Goal: Information Seeking & Learning: Learn about a topic

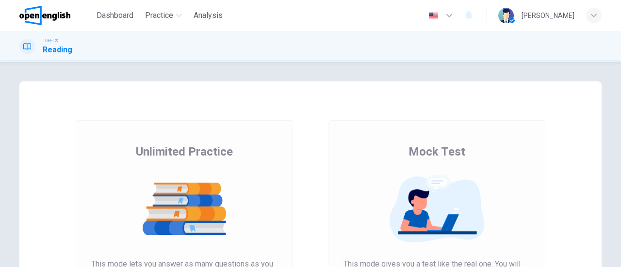
click at [405, 148] on div "Mock Test This mode gives you a test like the real one. You will get a score an…" at bounding box center [436, 248] width 186 height 208
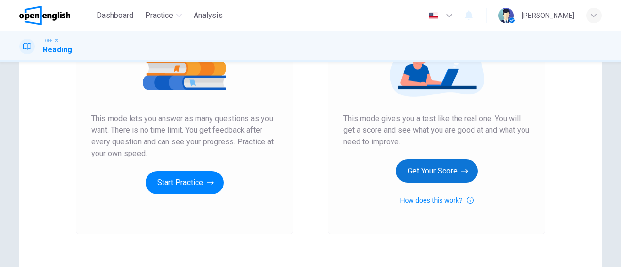
click at [427, 170] on button "Get Your Score" at bounding box center [437, 171] width 82 height 23
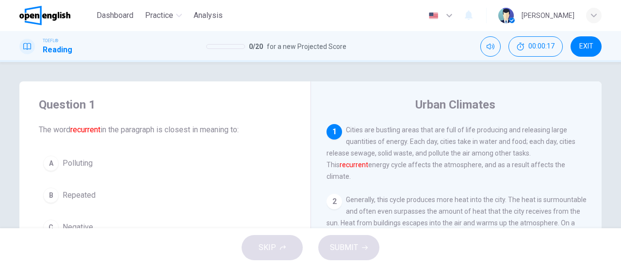
scroll to position [49, 0]
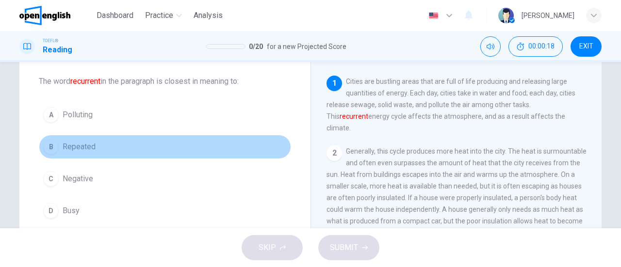
click at [90, 146] on span "Repeated" at bounding box center [79, 147] width 33 height 12
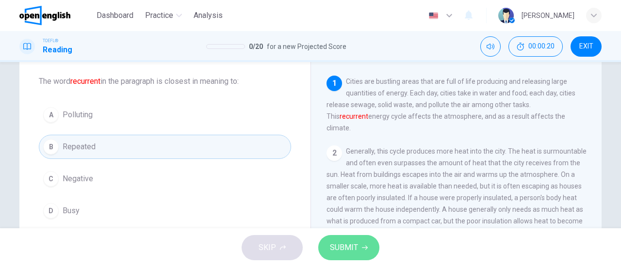
click at [359, 247] on button "SUBMIT" at bounding box center [348, 247] width 61 height 25
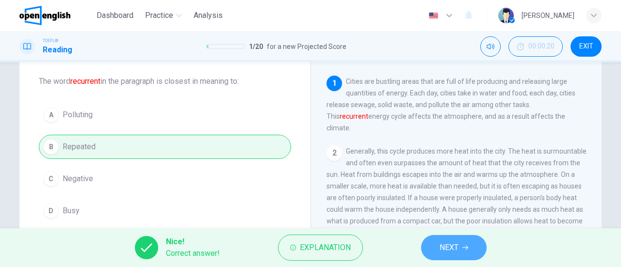
click at [442, 245] on span "NEXT" at bounding box center [448, 248] width 19 height 14
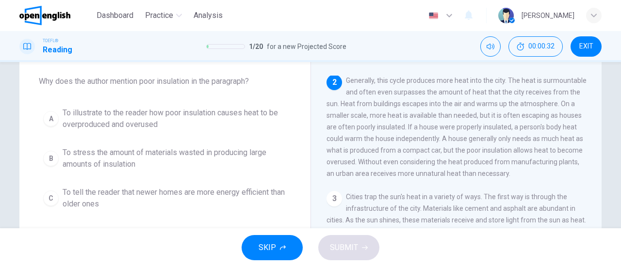
click at [127, 112] on span "To illustrate to the reader how poor insulation causes heat to be overproduced …" at bounding box center [175, 118] width 224 height 23
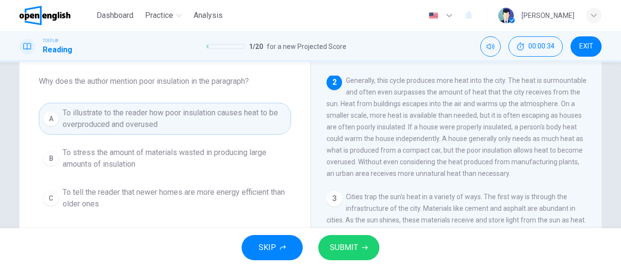
scroll to position [97, 0]
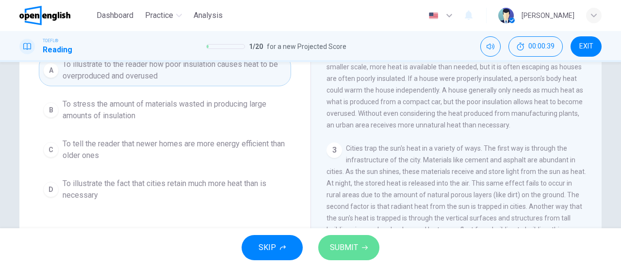
click at [350, 245] on span "SUBMIT" at bounding box center [344, 248] width 28 height 14
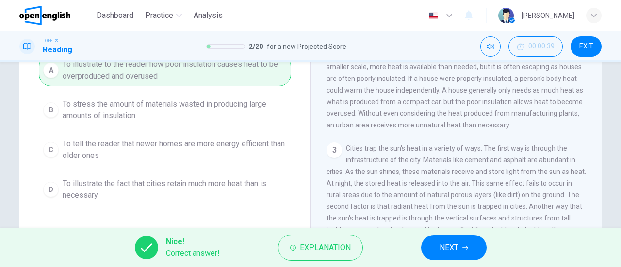
click at [468, 253] on button "NEXT" at bounding box center [453, 247] width 65 height 25
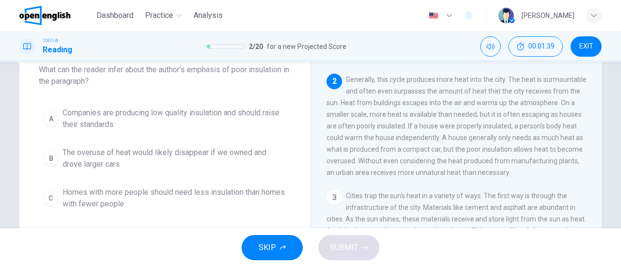
scroll to position [109, 0]
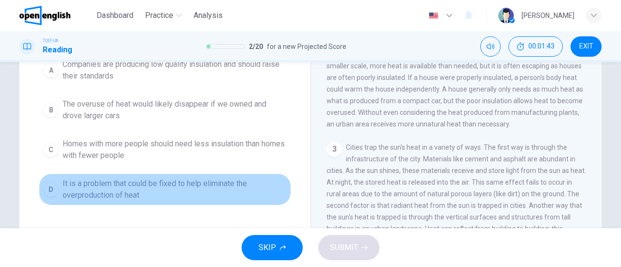
click at [114, 189] on span "It is a problem that could be fixed to help eliminate the overproduction of heat" at bounding box center [175, 189] width 224 height 23
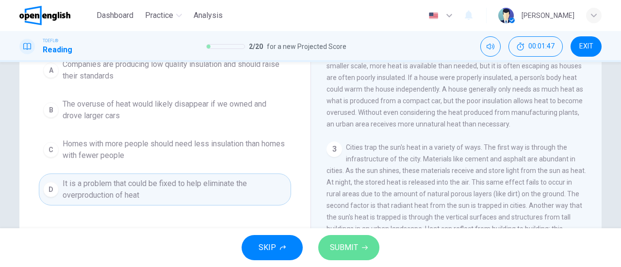
click at [348, 245] on span "SUBMIT" at bounding box center [344, 248] width 28 height 14
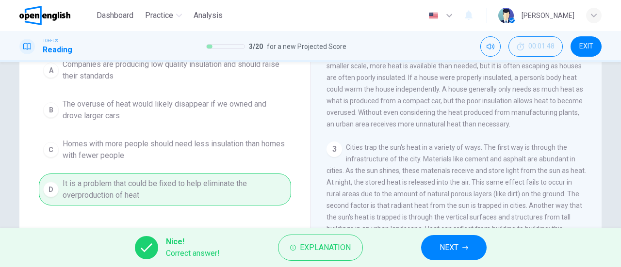
click at [463, 249] on icon "button" at bounding box center [465, 248] width 6 height 6
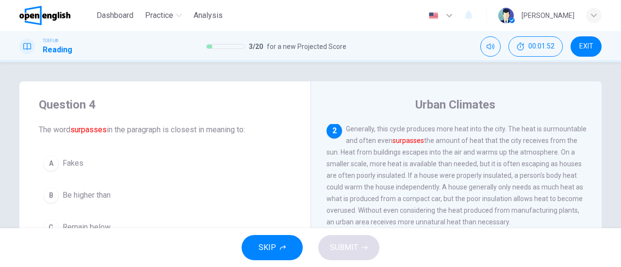
scroll to position [49, 0]
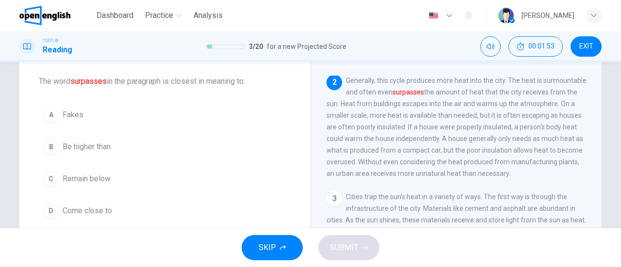
click at [100, 146] on span "Be higher than" at bounding box center [87, 147] width 48 height 12
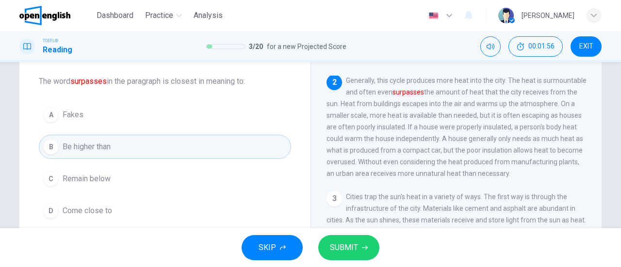
click at [362, 244] on button "SUBMIT" at bounding box center [348, 247] width 61 height 25
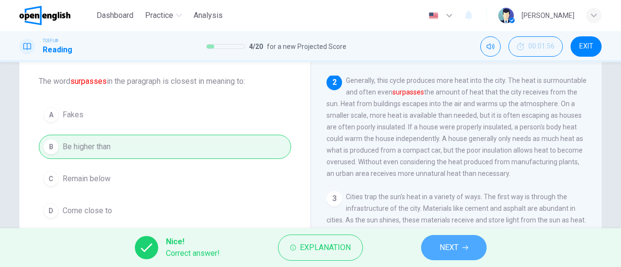
click at [440, 244] on span "NEXT" at bounding box center [448, 248] width 19 height 14
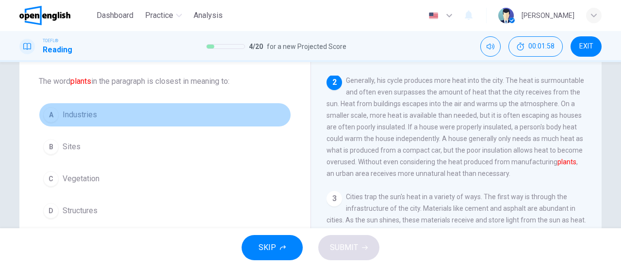
click at [86, 118] on span "Industries" at bounding box center [80, 115] width 34 height 12
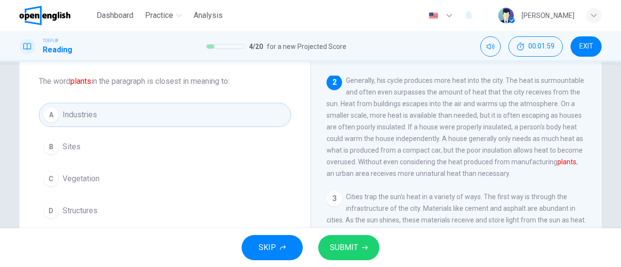
click at [349, 240] on button "SUBMIT" at bounding box center [348, 247] width 61 height 25
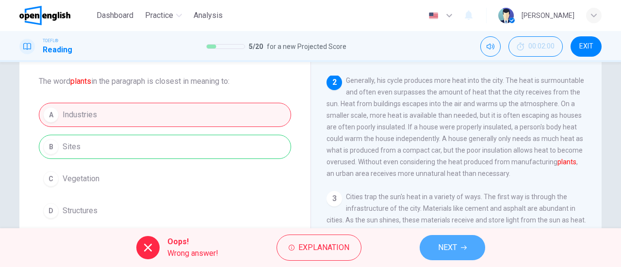
click at [480, 246] on button "NEXT" at bounding box center [452, 247] width 65 height 25
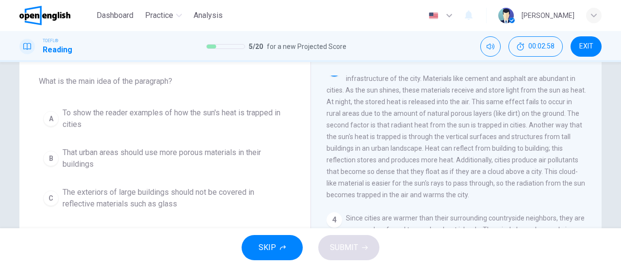
click at [198, 112] on span "To show the reader examples of how the sun's heat is trapped in cities" at bounding box center [175, 118] width 224 height 23
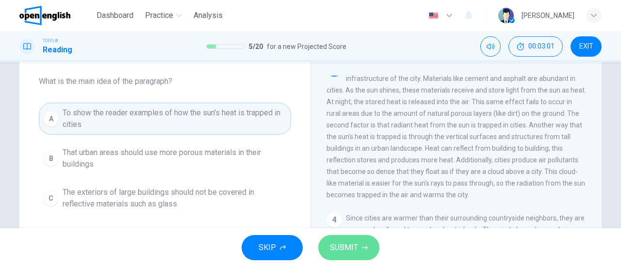
click at [344, 242] on span "SUBMIT" at bounding box center [344, 248] width 28 height 14
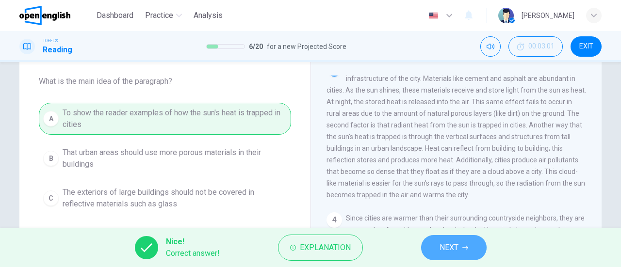
click at [443, 243] on span "NEXT" at bounding box center [448, 248] width 19 height 14
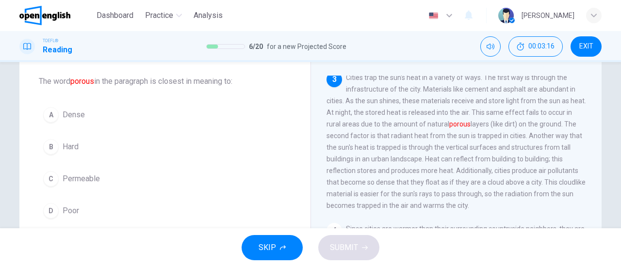
click at [69, 206] on span "Poor" at bounding box center [71, 211] width 16 height 12
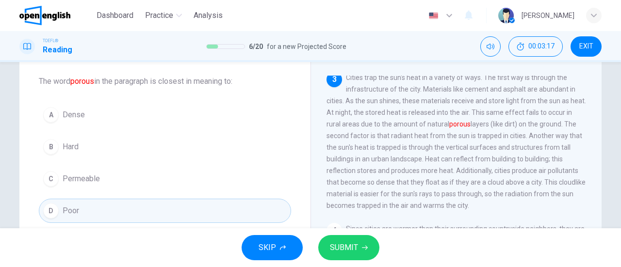
click at [353, 248] on span "SUBMIT" at bounding box center [344, 248] width 28 height 14
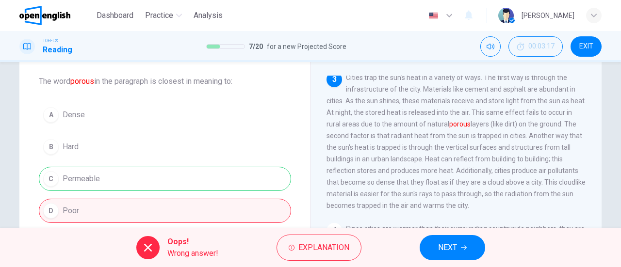
click at [461, 247] on icon "button" at bounding box center [464, 248] width 6 height 6
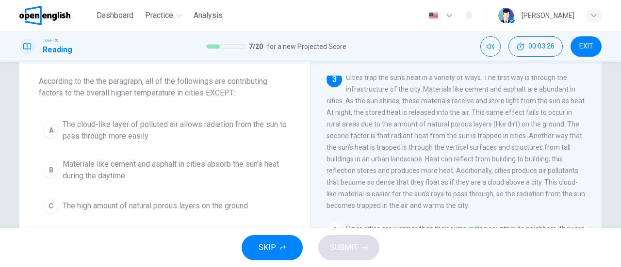
click at [230, 209] on span "The high amount of natural porous layers on the ground" at bounding box center [155, 206] width 185 height 12
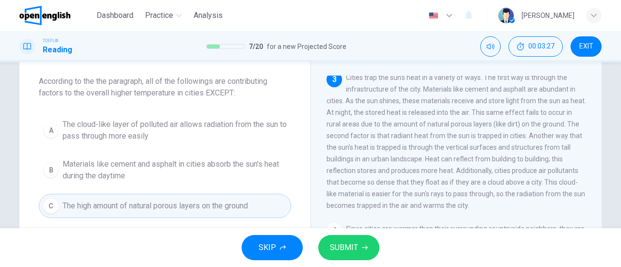
click at [348, 251] on span "SUBMIT" at bounding box center [344, 248] width 28 height 14
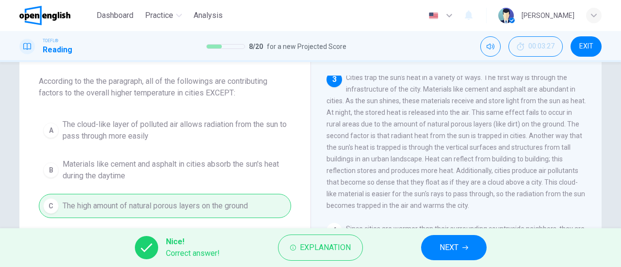
click at [435, 239] on button "NEXT" at bounding box center [453, 247] width 65 height 25
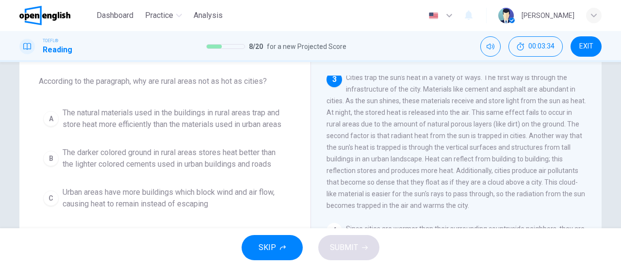
scroll to position [97, 0]
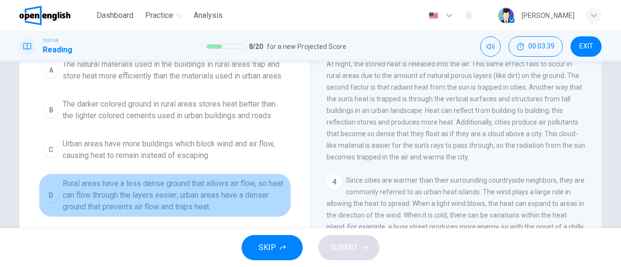
click at [251, 189] on span "Rural areas have a less dense ground that allows air flow, so heat can flow thr…" at bounding box center [175, 195] width 224 height 35
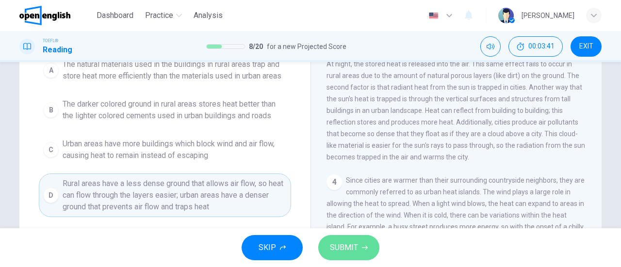
click at [337, 244] on span "SUBMIT" at bounding box center [344, 248] width 28 height 14
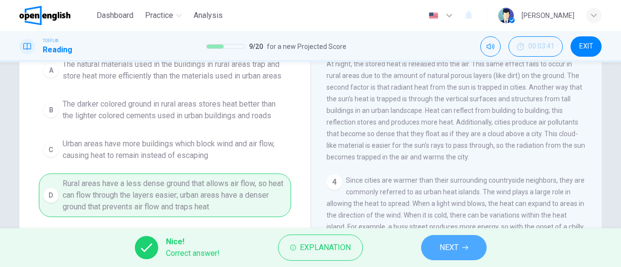
click at [449, 247] on span "NEXT" at bounding box center [448, 248] width 19 height 14
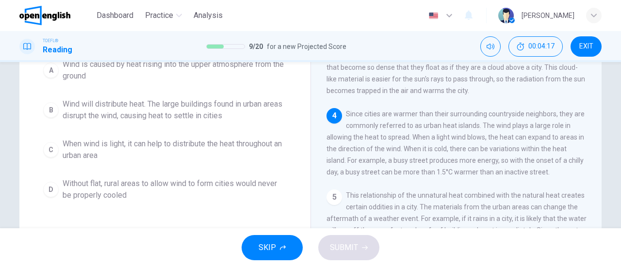
scroll to position [60, 0]
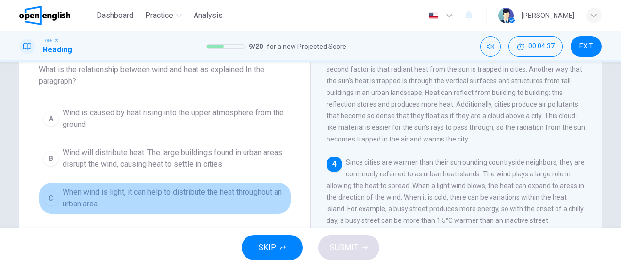
click at [245, 195] on span "When wind is light, it can help to distribute the heat throughout an urban area" at bounding box center [175, 198] width 224 height 23
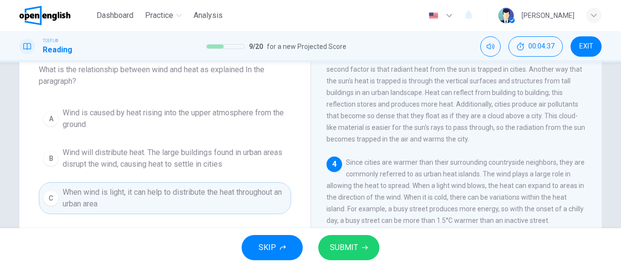
scroll to position [109, 0]
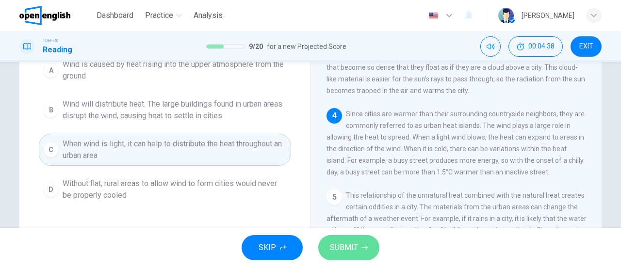
click at [342, 242] on span "SUBMIT" at bounding box center [344, 248] width 28 height 14
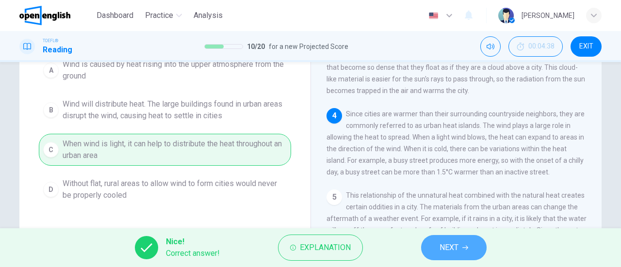
click at [462, 246] on button "NEXT" at bounding box center [453, 247] width 65 height 25
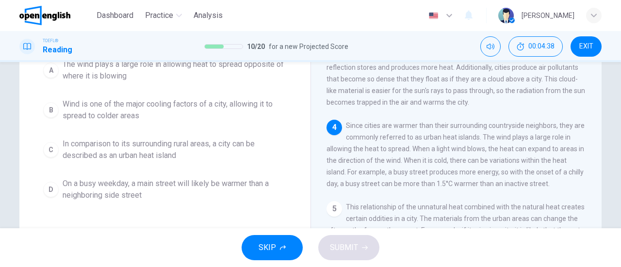
scroll to position [49, 0]
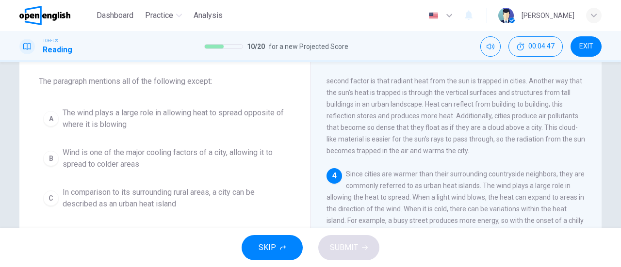
click at [172, 125] on span "The wind plays a large role in allowing heat to spread opposite of where it is …" at bounding box center [175, 118] width 224 height 23
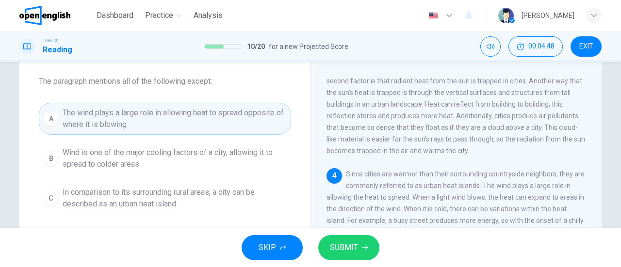
click at [346, 242] on span "SUBMIT" at bounding box center [344, 248] width 28 height 14
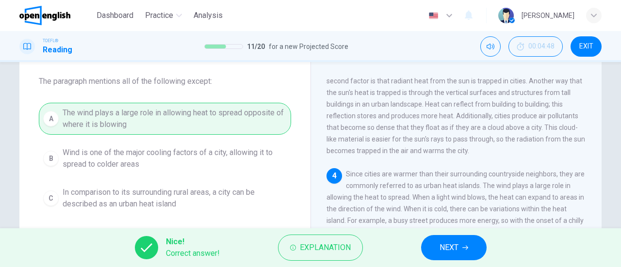
click at [439, 246] on span "NEXT" at bounding box center [448, 248] width 19 height 14
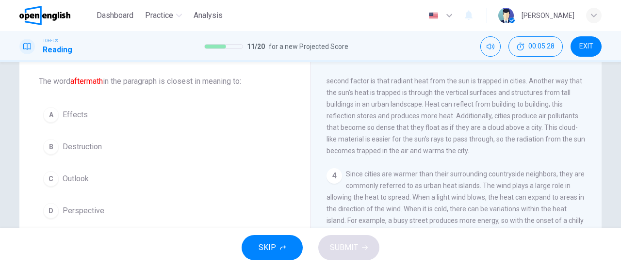
click at [88, 110] on button "A Effects" at bounding box center [165, 115] width 252 height 24
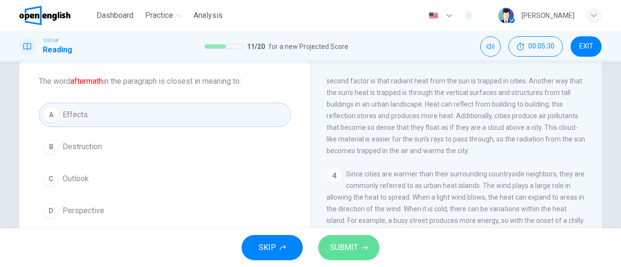
click at [345, 240] on button "SUBMIT" at bounding box center [348, 247] width 61 height 25
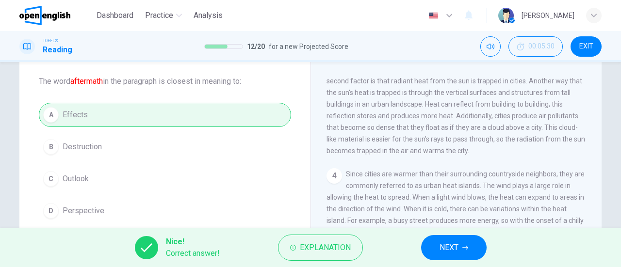
click at [436, 247] on button "NEXT" at bounding box center [453, 247] width 65 height 25
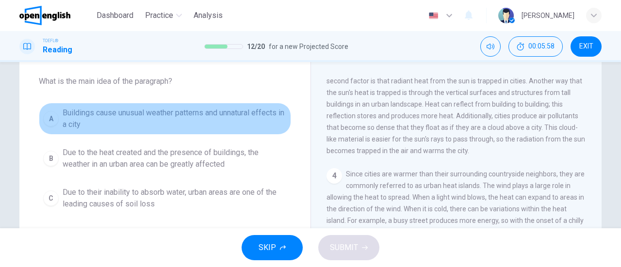
click at [154, 118] on span "Buildings cause unusual weather patterns and unnatural effects in a city" at bounding box center [175, 118] width 224 height 23
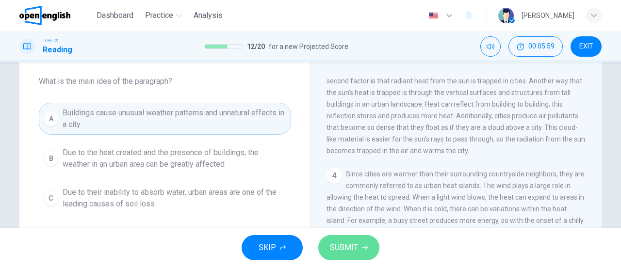
click at [354, 240] on button "SUBMIT" at bounding box center [348, 247] width 61 height 25
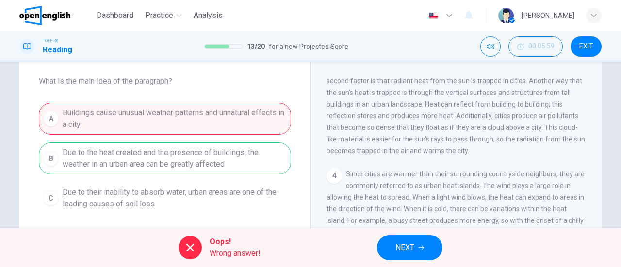
click at [390, 242] on button "NEXT" at bounding box center [409, 247] width 65 height 25
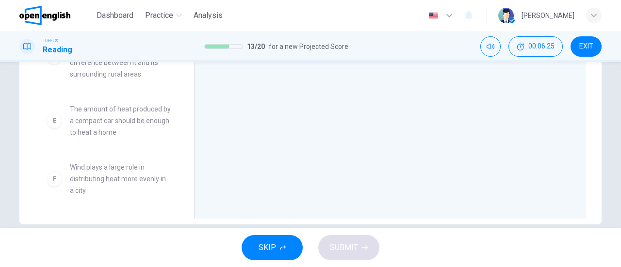
scroll to position [0, 0]
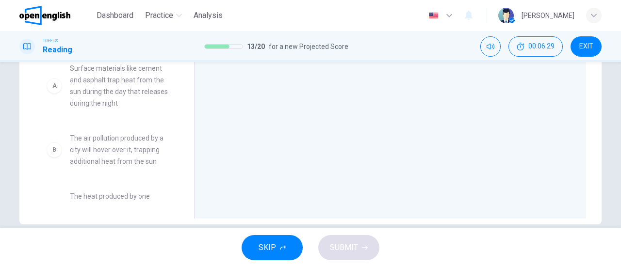
click at [125, 95] on span "Surface materials like cement and asphalt trap heat from the sun during the day…" at bounding box center [120, 86] width 101 height 47
click at [53, 96] on div "A Surface materials like cement and asphalt trap heat from the sun during the d…" at bounding box center [109, 86] width 124 height 47
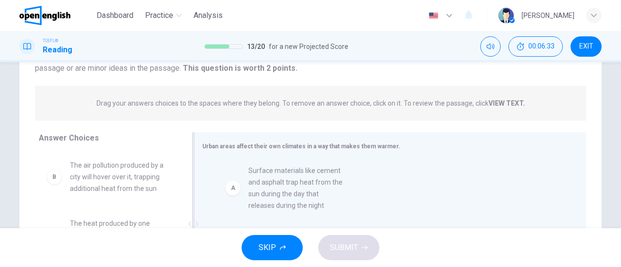
drag, startPoint x: 59, startPoint y: 184, endPoint x: 246, endPoint y: 190, distance: 187.8
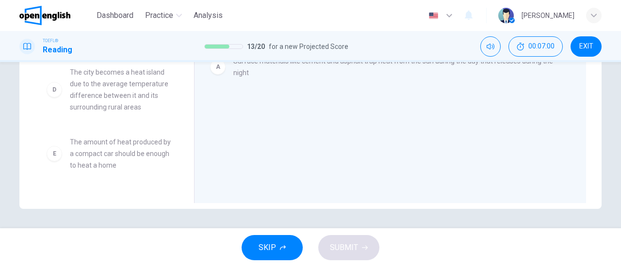
scroll to position [72, 0]
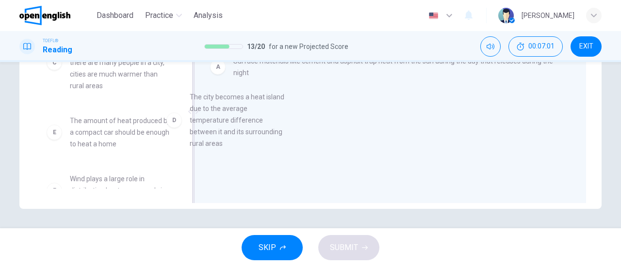
drag, startPoint x: 141, startPoint y: 147, endPoint x: 301, endPoint y: 112, distance: 163.8
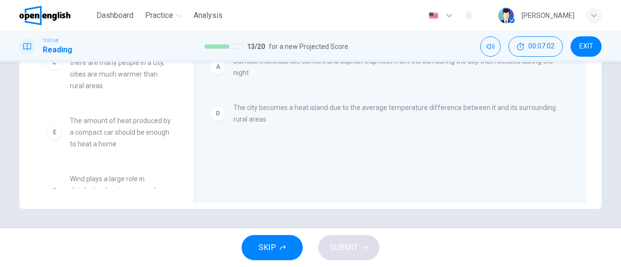
scroll to position [99, 0]
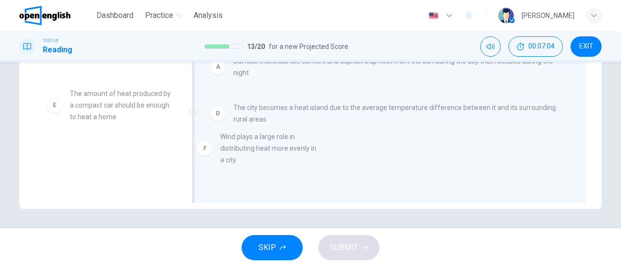
drag, startPoint x: 131, startPoint y: 157, endPoint x: 309, endPoint y: 139, distance: 179.4
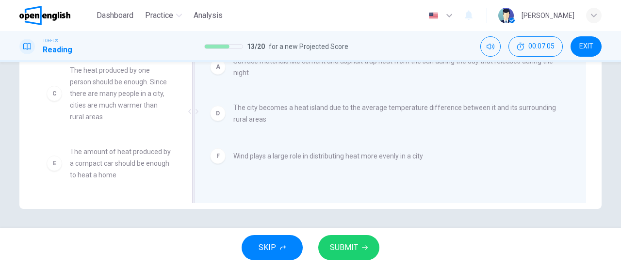
scroll to position [161, 0]
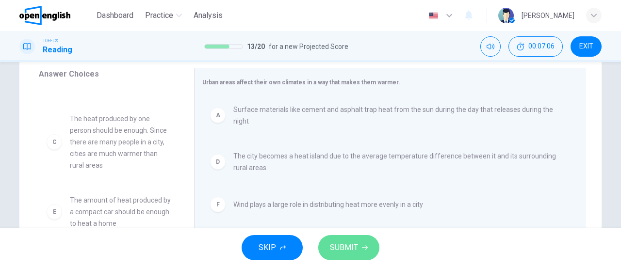
click at [348, 254] on span "SUBMIT" at bounding box center [344, 248] width 28 height 14
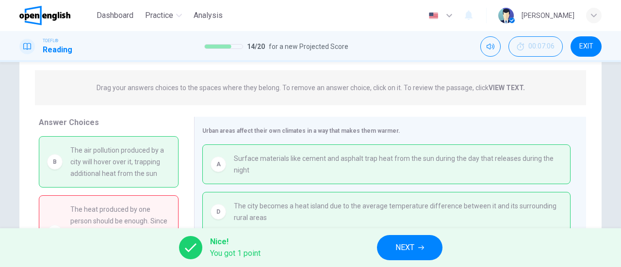
scroll to position [210, 0]
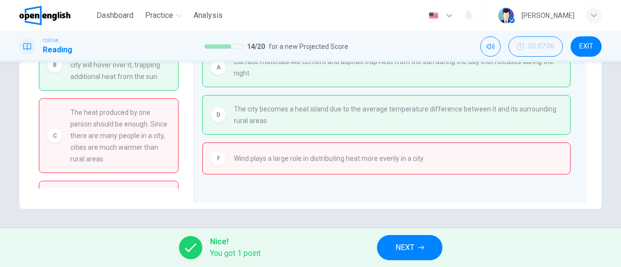
click at [407, 254] on span "NEXT" at bounding box center [404, 248] width 19 height 14
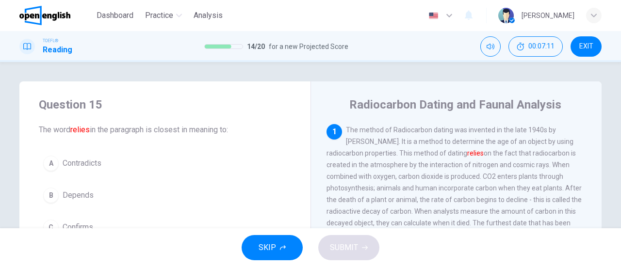
scroll to position [49, 0]
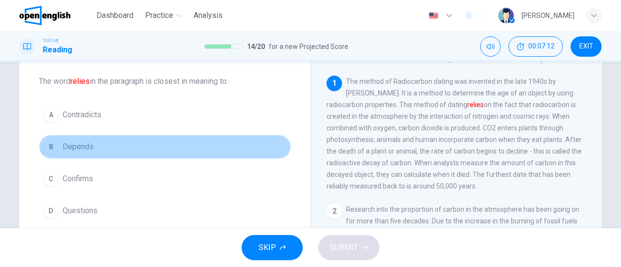
click at [71, 144] on span "Depends" at bounding box center [78, 147] width 31 height 12
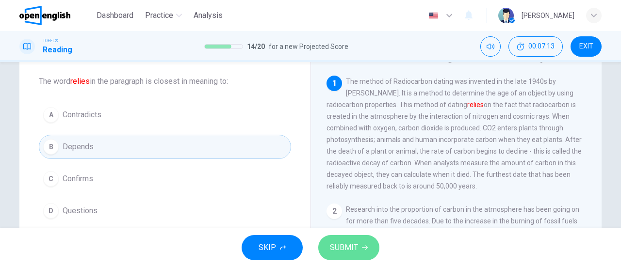
click at [349, 252] on span "SUBMIT" at bounding box center [344, 248] width 28 height 14
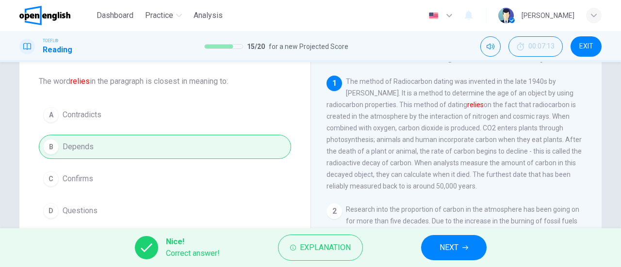
click at [438, 246] on button "NEXT" at bounding box center [453, 247] width 65 height 25
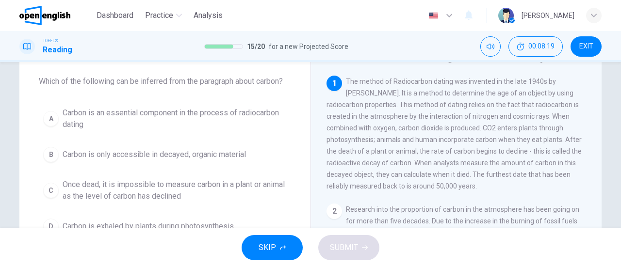
click at [226, 225] on span "Carbon is exhaled by plants during photosynthesis" at bounding box center [148, 227] width 171 height 12
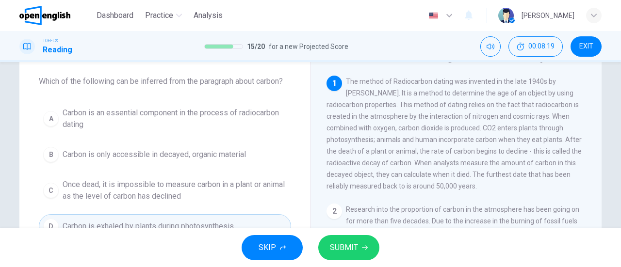
click at [343, 243] on span "SUBMIT" at bounding box center [344, 248] width 28 height 14
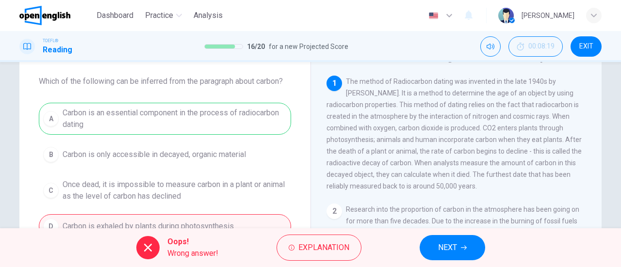
click at [439, 246] on span "NEXT" at bounding box center [447, 248] width 19 height 14
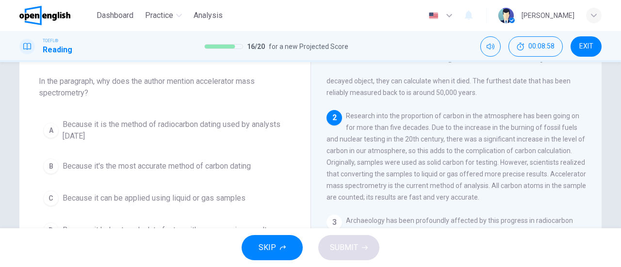
scroll to position [97, 0]
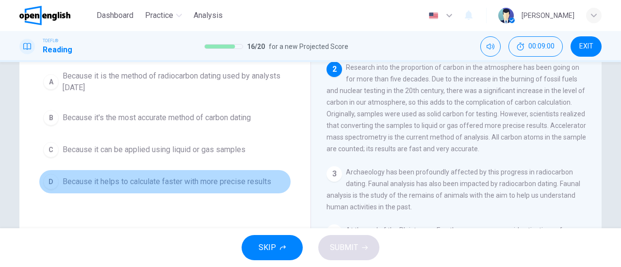
click at [248, 178] on span "Because it helps to calculate faster with more precise results" at bounding box center [167, 182] width 209 height 12
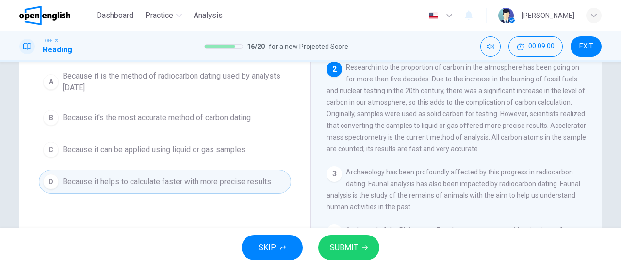
click at [371, 237] on button "SUBMIT" at bounding box center [348, 247] width 61 height 25
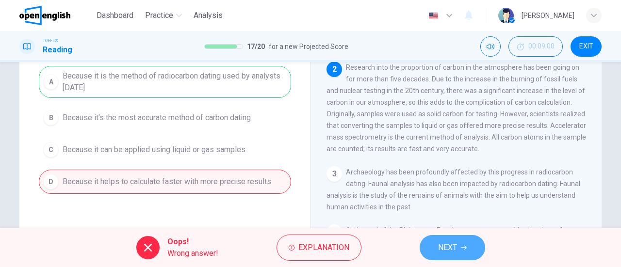
click at [453, 242] on span "NEXT" at bounding box center [447, 248] width 19 height 14
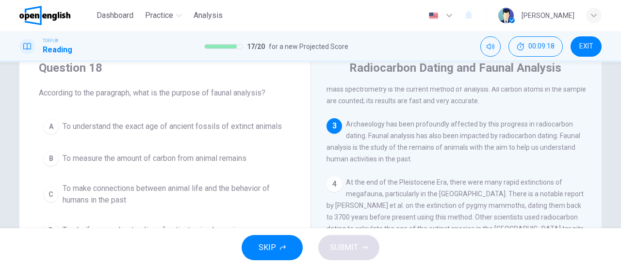
scroll to position [85, 0]
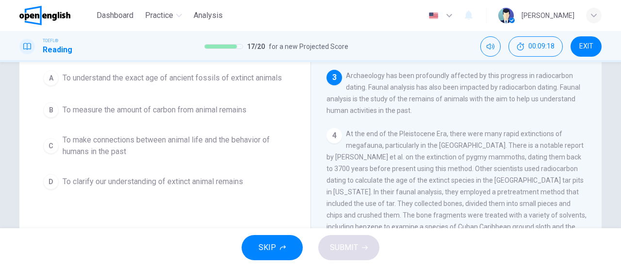
click at [194, 146] on span "To make connections between animal life and the behavior of humans in the past" at bounding box center [175, 145] width 224 height 23
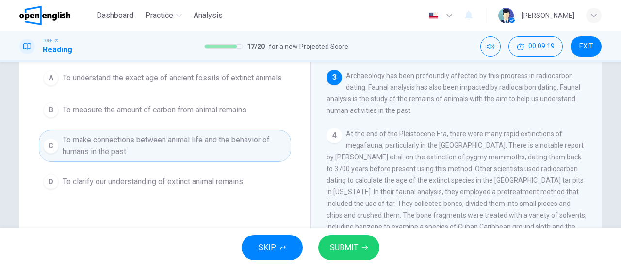
click at [362, 252] on button "SUBMIT" at bounding box center [348, 247] width 61 height 25
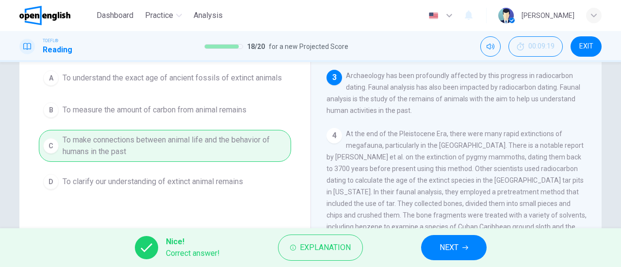
click at [443, 248] on span "NEXT" at bounding box center [448, 248] width 19 height 14
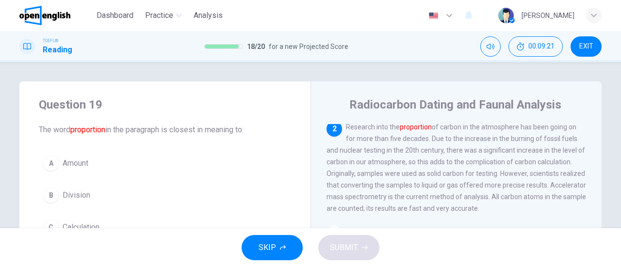
scroll to position [49, 0]
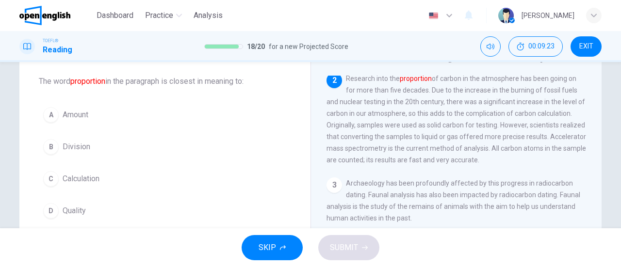
click at [66, 119] on span "Amount" at bounding box center [76, 115] width 26 height 12
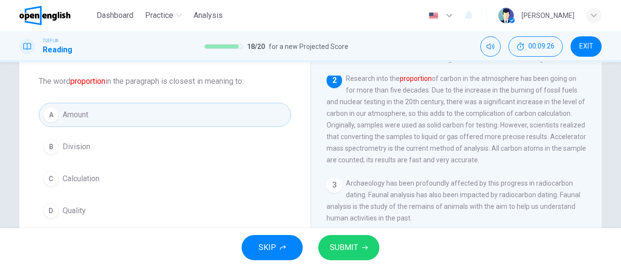
click at [366, 251] on button "SUBMIT" at bounding box center [348, 247] width 61 height 25
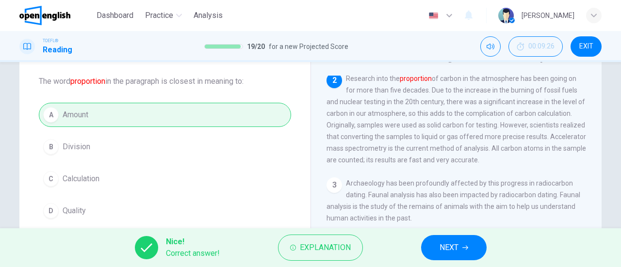
click at [434, 240] on button "NEXT" at bounding box center [453, 247] width 65 height 25
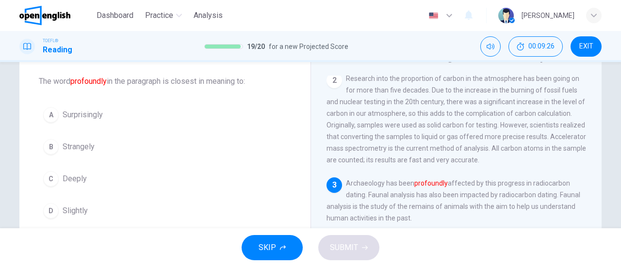
scroll to position [239, 0]
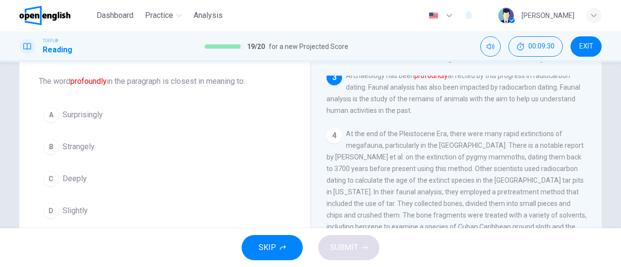
click at [70, 173] on span "Deeply" at bounding box center [75, 179] width 24 height 12
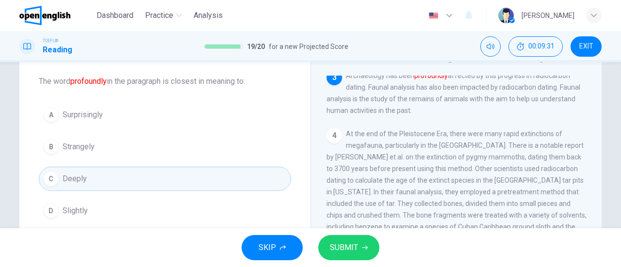
click at [351, 244] on span "SUBMIT" at bounding box center [344, 248] width 28 height 14
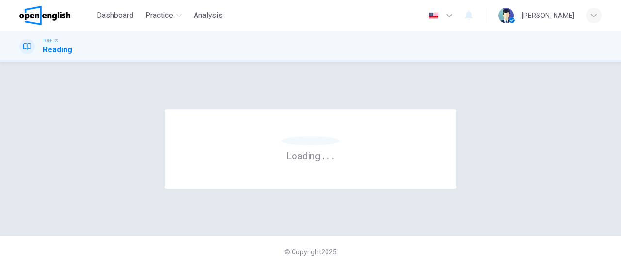
scroll to position [0, 0]
